Goal: Information Seeking & Learning: Learn about a topic

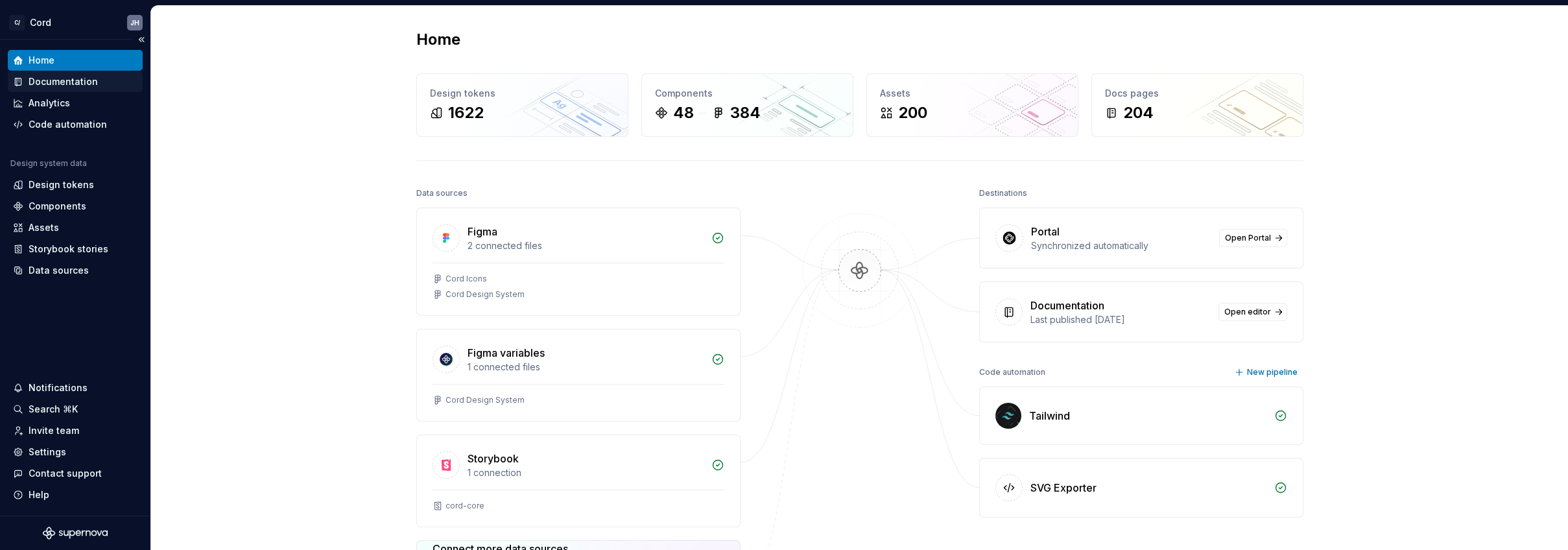
click at [56, 78] on div "Documentation" at bounding box center [63, 81] width 69 height 13
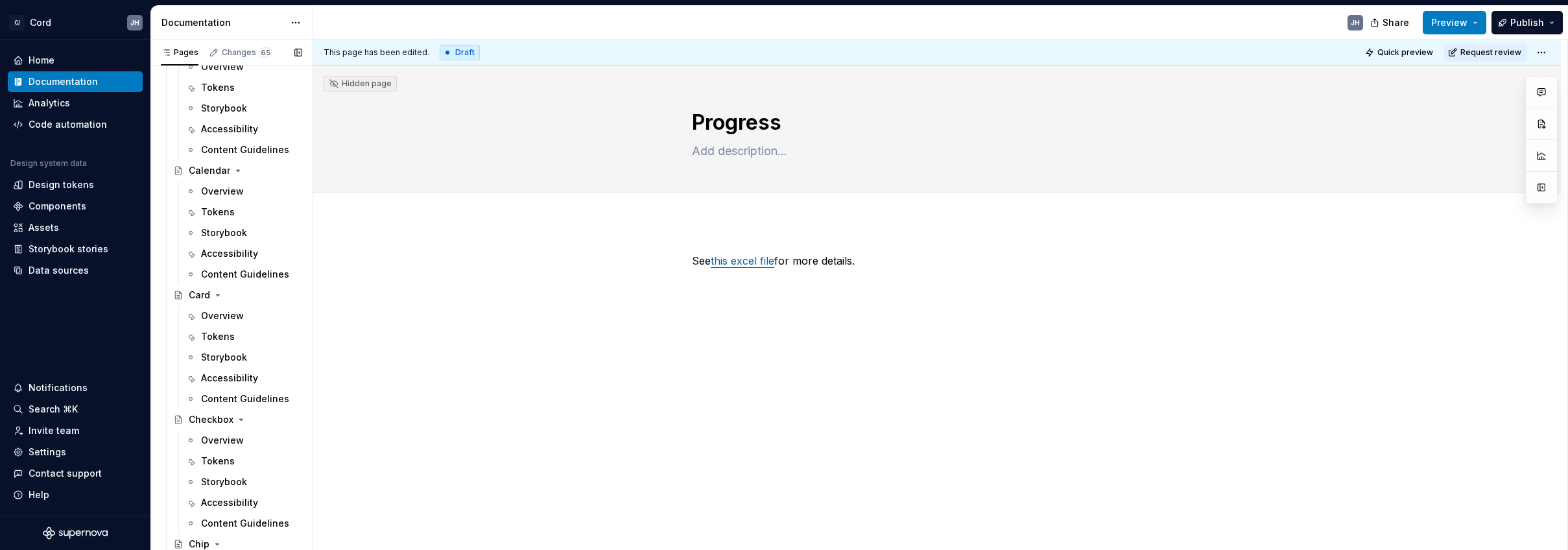
scroll to position [1867, 0]
click at [226, 314] on div "Overview" at bounding box center [223, 313] width 43 height 13
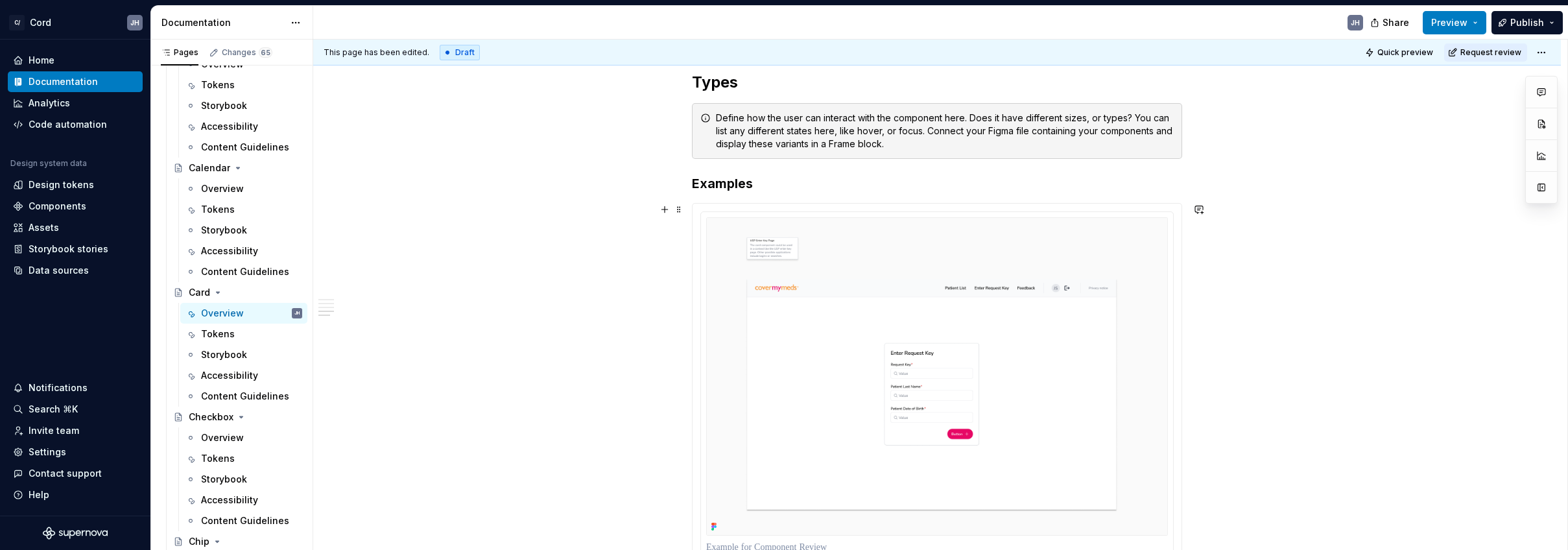
scroll to position [1970, 0]
click at [50, 265] on div "Data sources" at bounding box center [59, 270] width 61 height 13
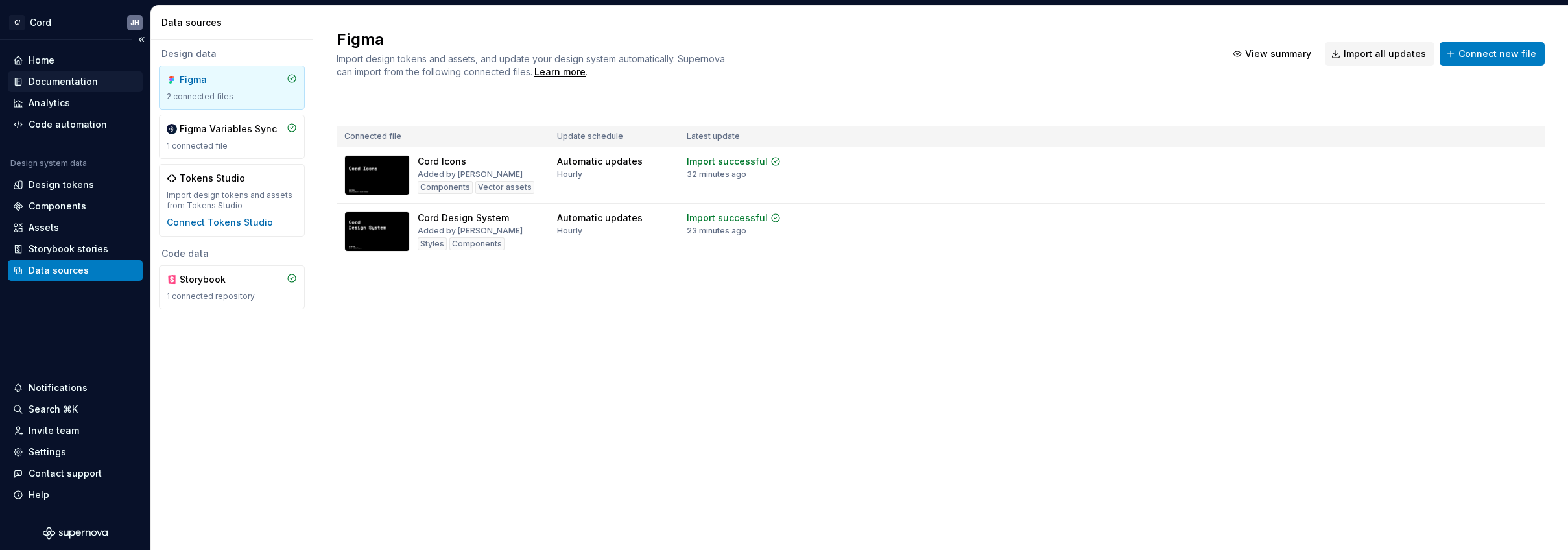
click at [54, 76] on div "Documentation" at bounding box center [63, 81] width 69 height 13
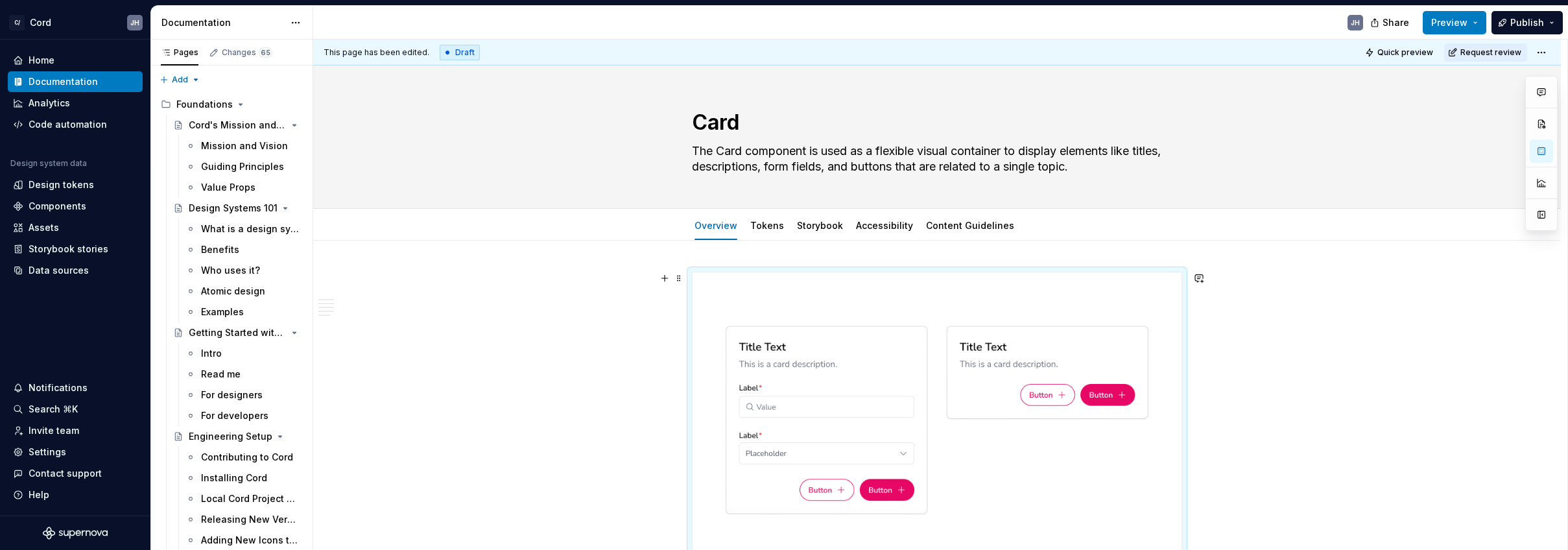
click at [1531, 216] on button "button" at bounding box center [1541, 215] width 24 height 24
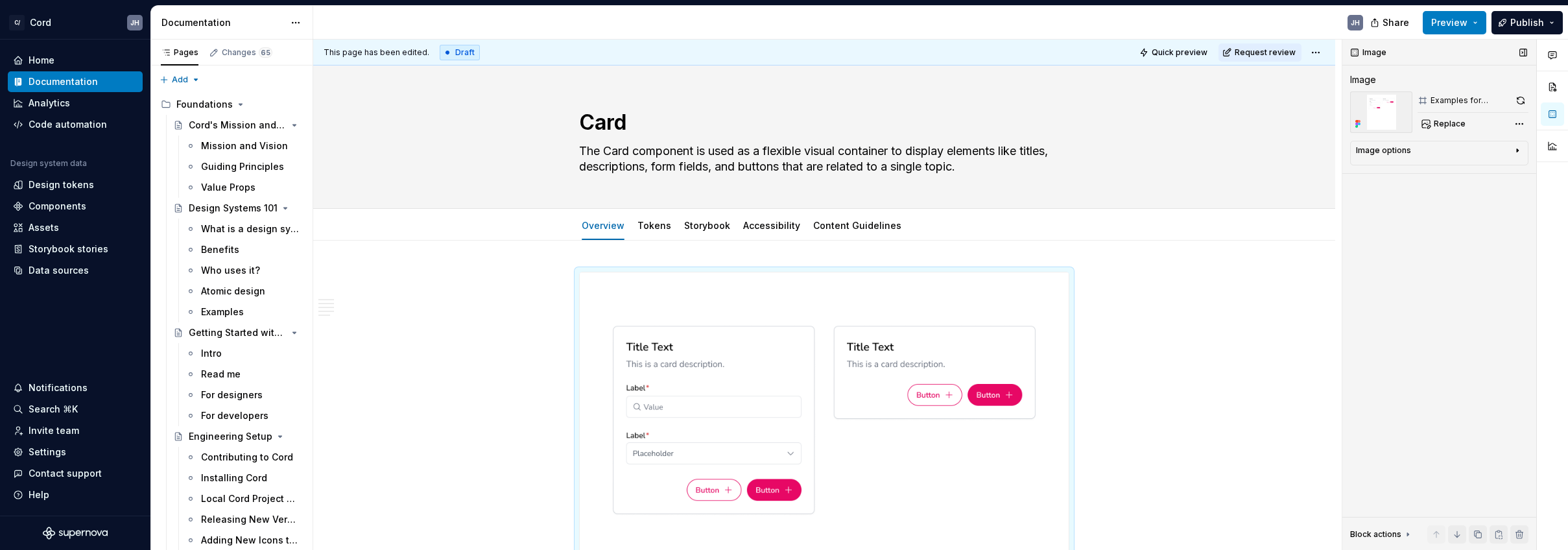
click at [1474, 148] on div "Image options" at bounding box center [1434, 153] width 156 height 15
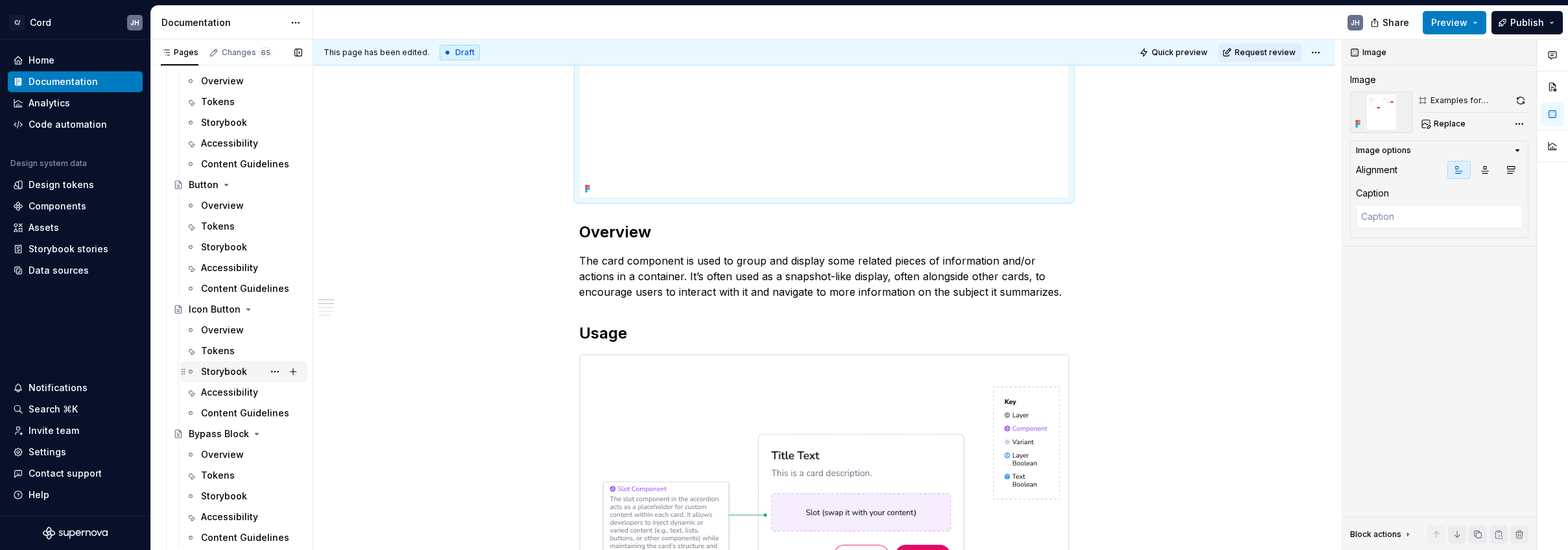
scroll to position [1618, 0]
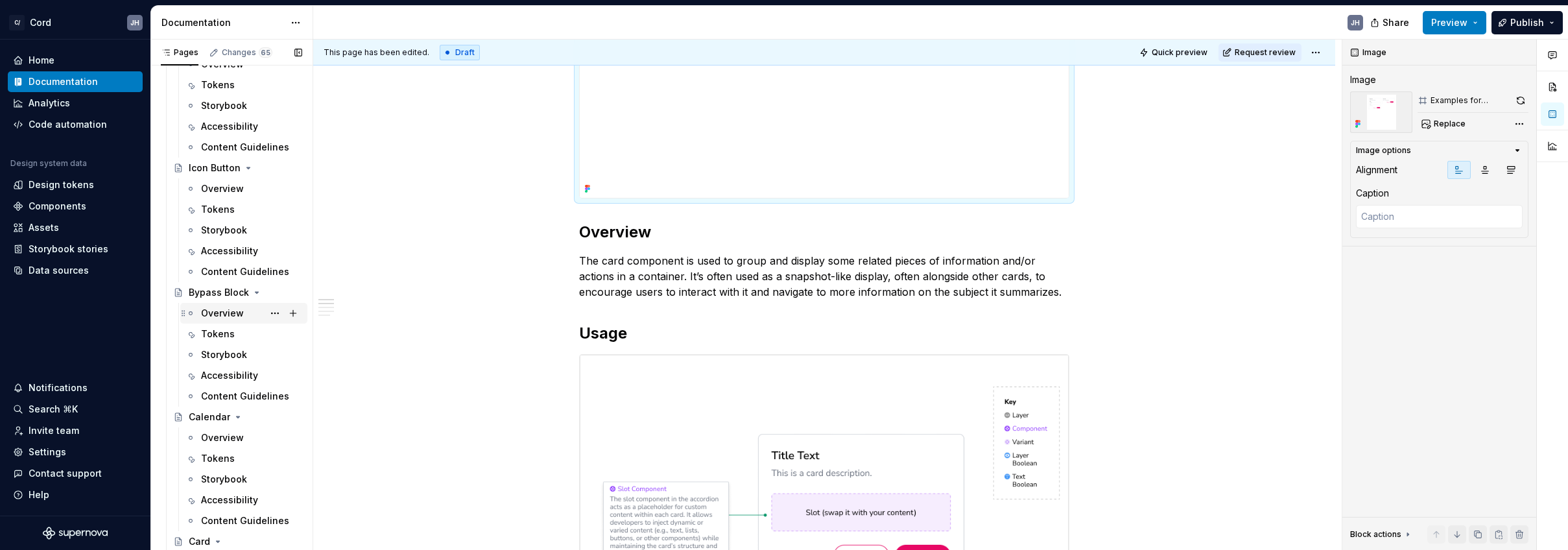
click at [215, 313] on div "Overview" at bounding box center [223, 313] width 43 height 13
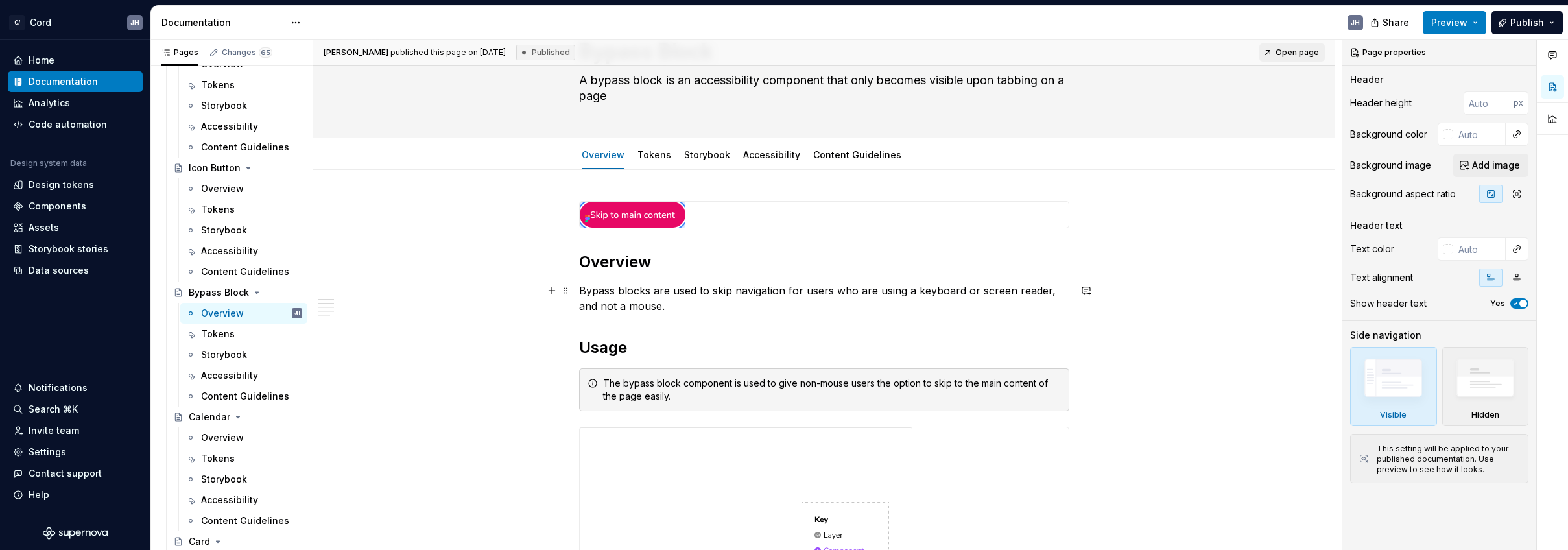
scroll to position [80, 0]
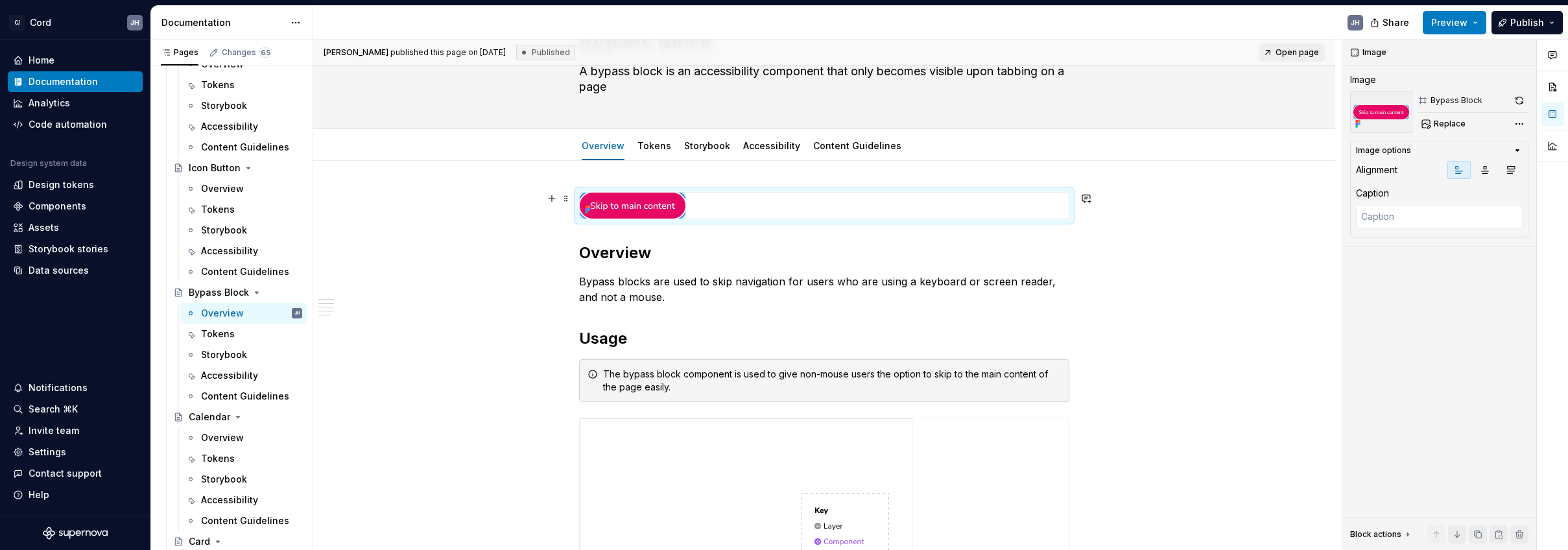
click at [601, 207] on img at bounding box center [632, 205] width 106 height 26
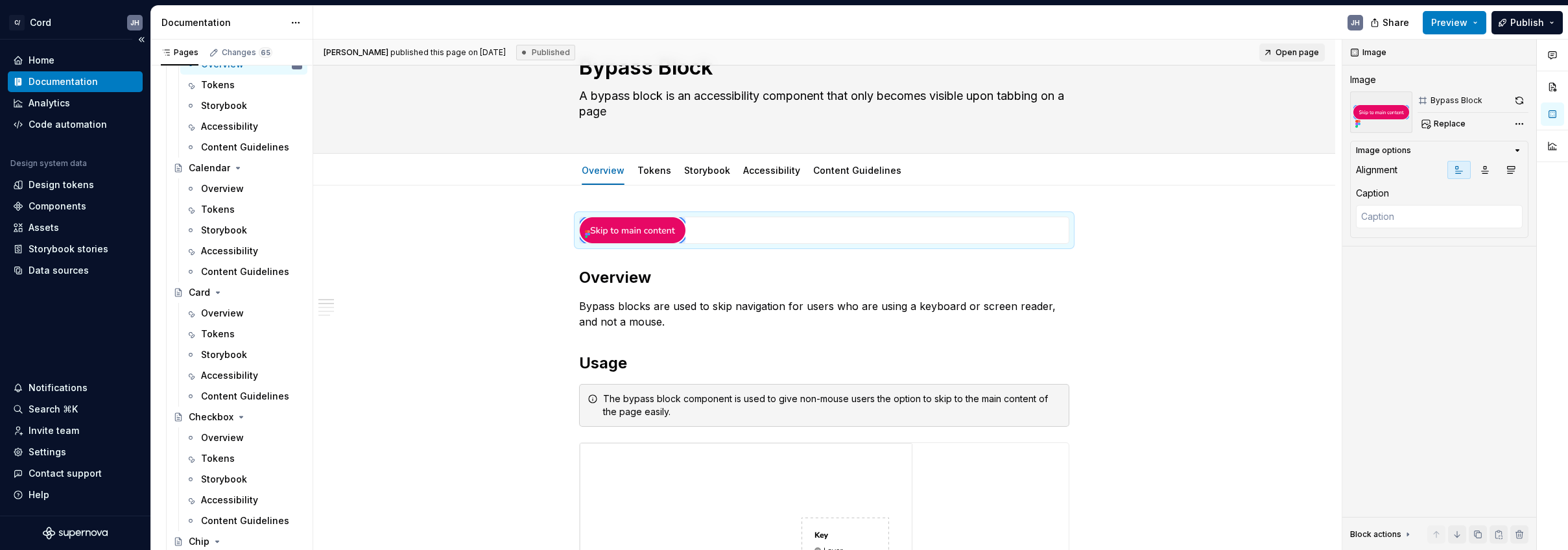
scroll to position [1867, 0]
click at [218, 313] on div "Overview" at bounding box center [223, 314] width 43 height 13
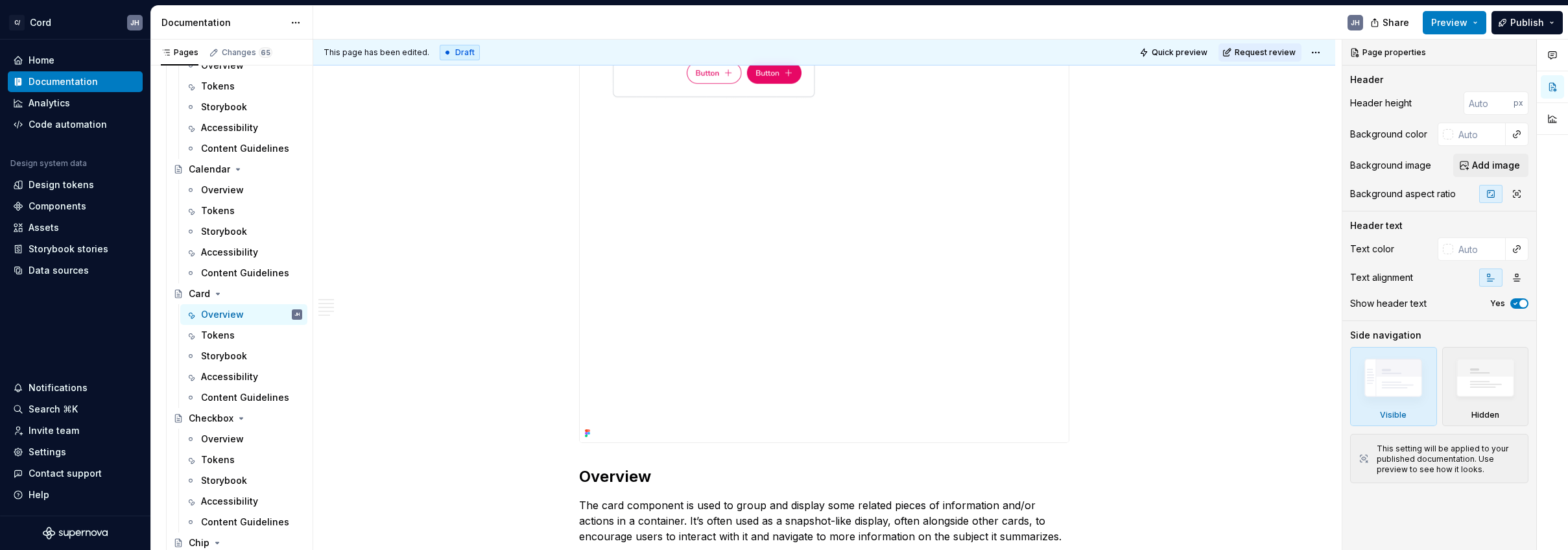
scroll to position [429, 0]
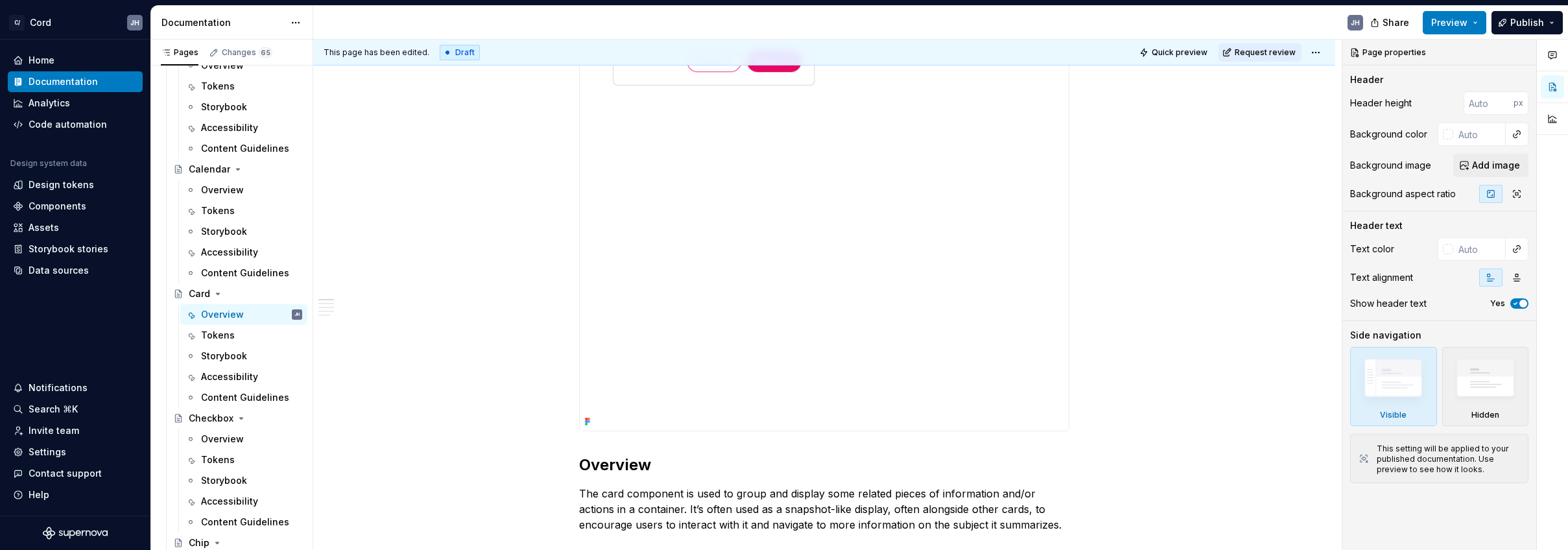
click at [590, 423] on icon at bounding box center [589, 422] width 3 height 3
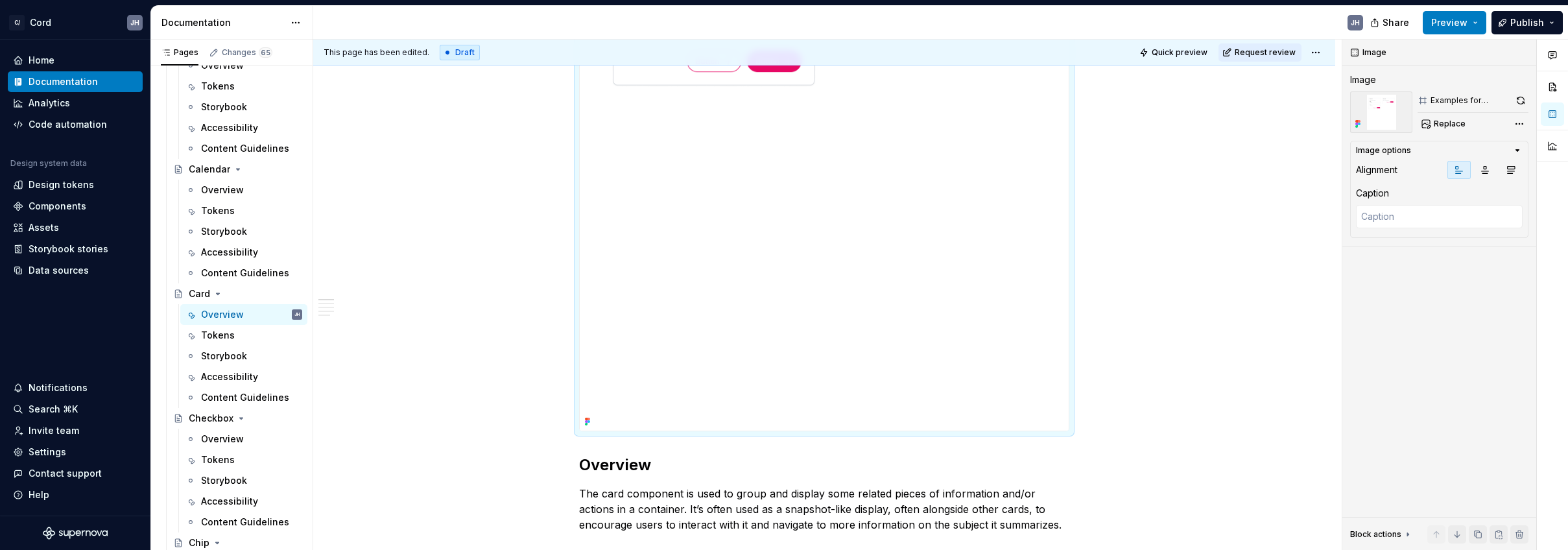
click at [587, 419] on icon at bounding box center [587, 421] width 10 height 10
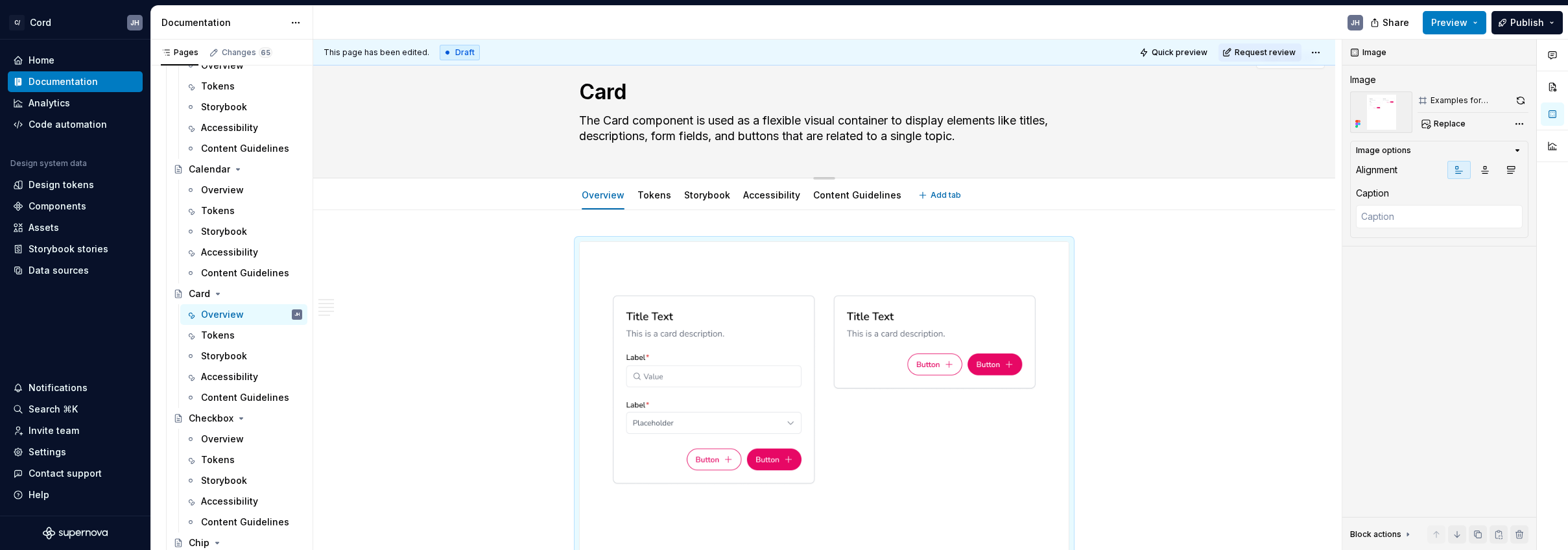
scroll to position [40, 0]
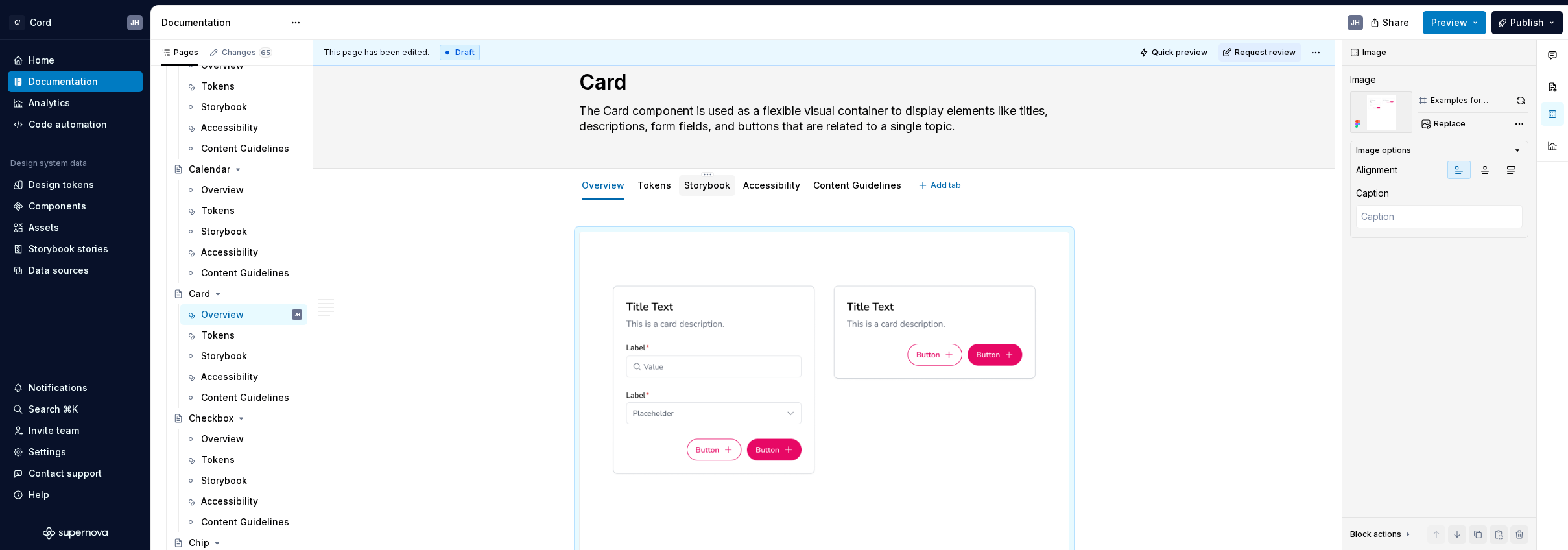
click at [706, 182] on link "Storybook" at bounding box center [707, 185] width 46 height 11
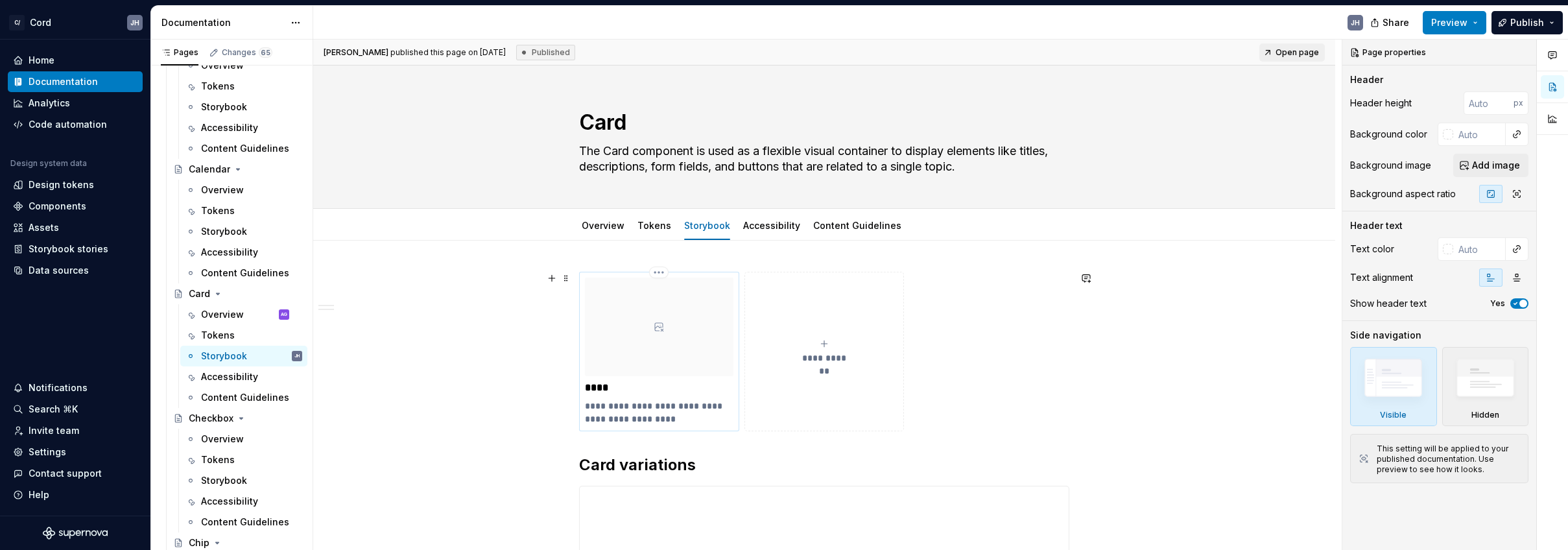
type textarea "*"
